Goal: Task Accomplishment & Management: Use online tool/utility

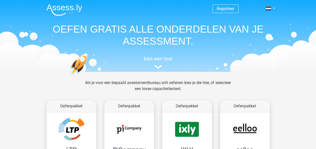
scroll to position [60, 0]
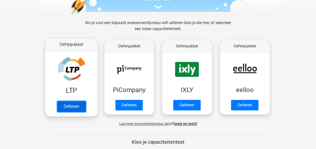
click at [75, 105] on link "Oefenen" at bounding box center [71, 106] width 29 height 11
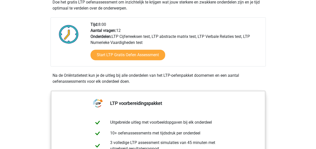
scroll to position [114, 0]
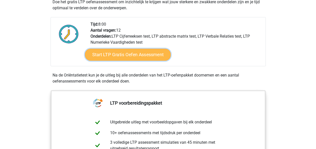
click at [119, 55] on link "Start LTP Gratis Oefen Assessment" at bounding box center [128, 55] width 86 height 12
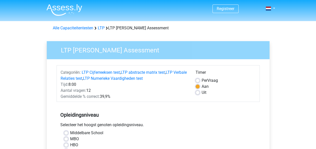
scroll to position [25, 0]
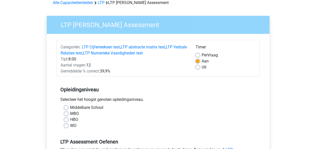
click at [201, 67] on label "Uit" at bounding box center [203, 67] width 5 height 6
click at [198, 67] on input "Uit" at bounding box center [197, 66] width 4 height 5
radio input "true"
click at [68, 105] on div "Middelbare School" at bounding box center [158, 108] width 188 height 6
click at [70, 105] on label "Middelbare School" at bounding box center [86, 108] width 33 height 6
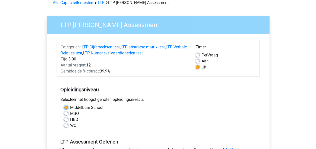
click at [67, 105] on input "Middelbare School" at bounding box center [66, 107] width 4 height 5
radio input "true"
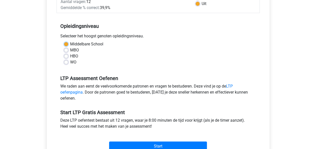
scroll to position [117, 0]
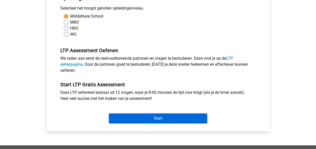
click at [130, 120] on input "Start" at bounding box center [158, 119] width 98 height 10
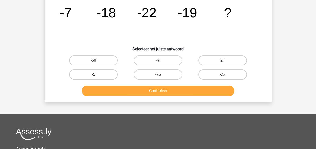
scroll to position [18, 0]
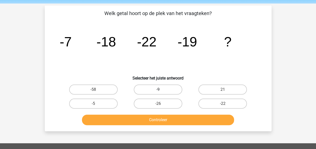
drag, startPoint x: 154, startPoint y: 91, endPoint x: 157, endPoint y: 90, distance: 3.1
click at [157, 90] on label "-9" at bounding box center [158, 90] width 48 height 10
click at [158, 90] on input "-9" at bounding box center [159, 91] width 3 height 3
radio input "true"
click at [157, 90] on label "-9" at bounding box center [158, 90] width 48 height 10
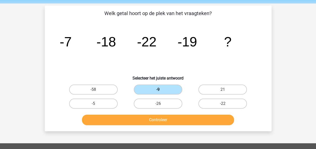
click at [158, 90] on input "-9" at bounding box center [159, 91] width 3 height 3
click at [142, 115] on button "Controleer" at bounding box center [158, 120] width 152 height 11
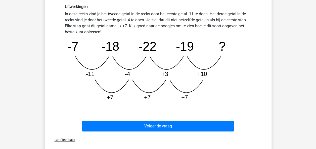
scroll to position [136, 0]
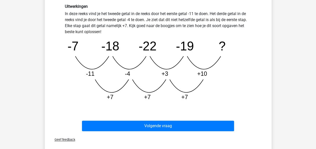
click at [125, 120] on div "Volgende vraag" at bounding box center [158, 125] width 210 height 17
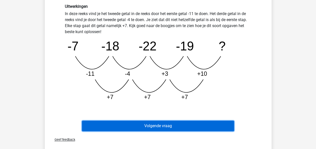
click at [122, 127] on button "Volgende vraag" at bounding box center [158, 126] width 152 height 11
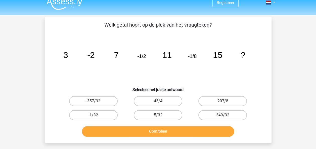
scroll to position [0, 0]
